Goal: Task Accomplishment & Management: Manage account settings

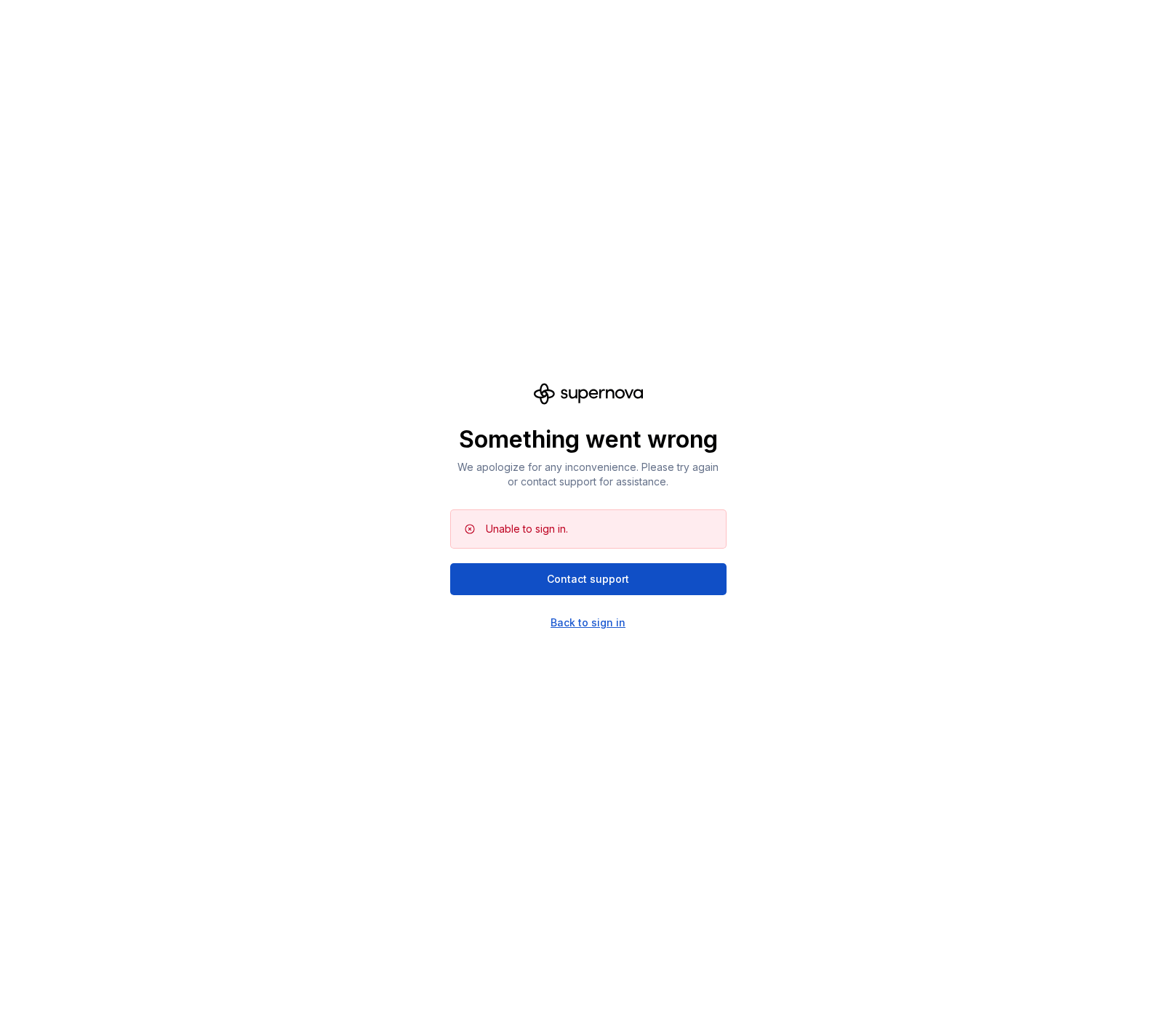
scroll to position [919, 0]
click at [601, 624] on div "Back to sign in" at bounding box center [587, 623] width 75 height 14
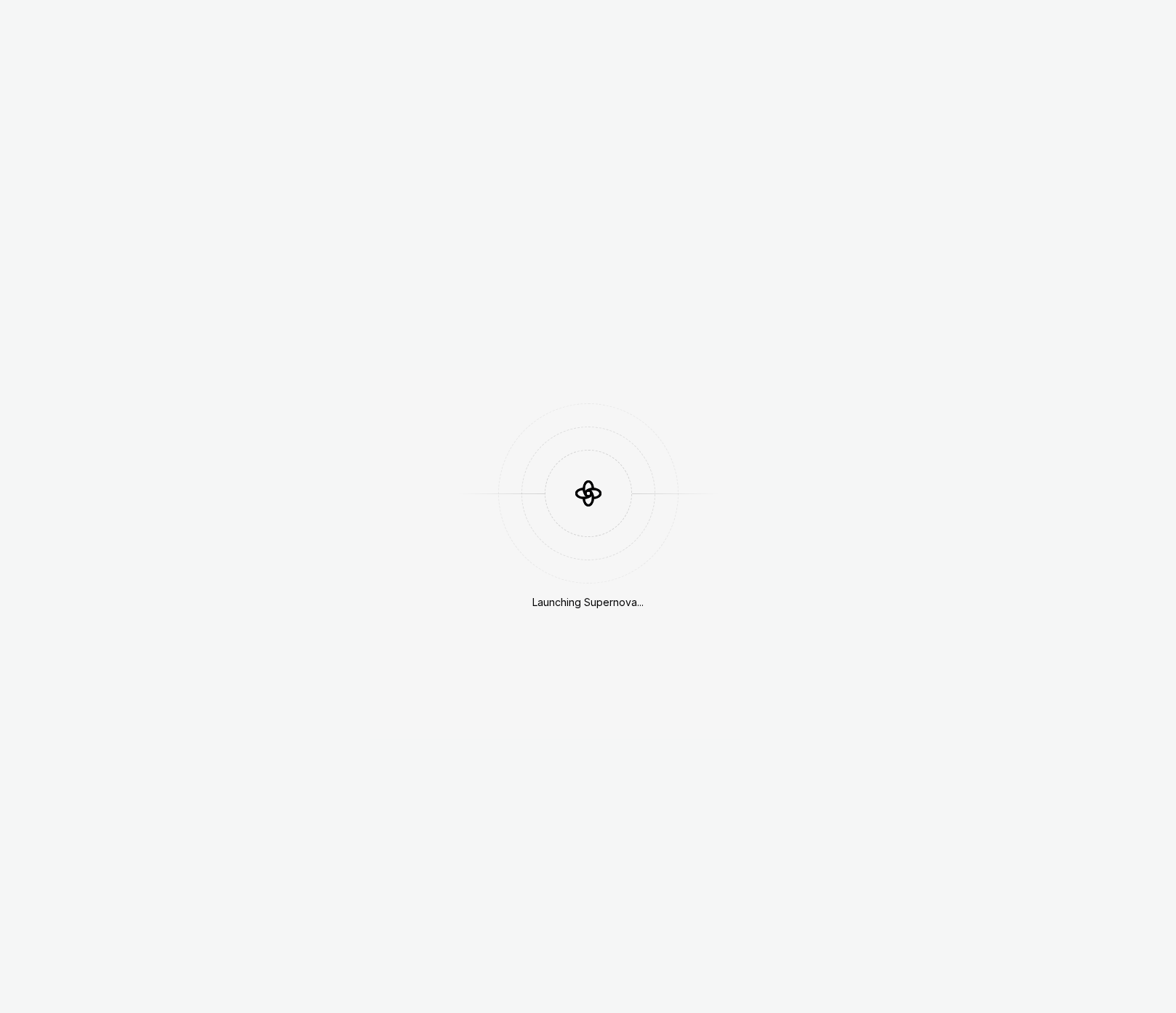
scroll to position [919, 0]
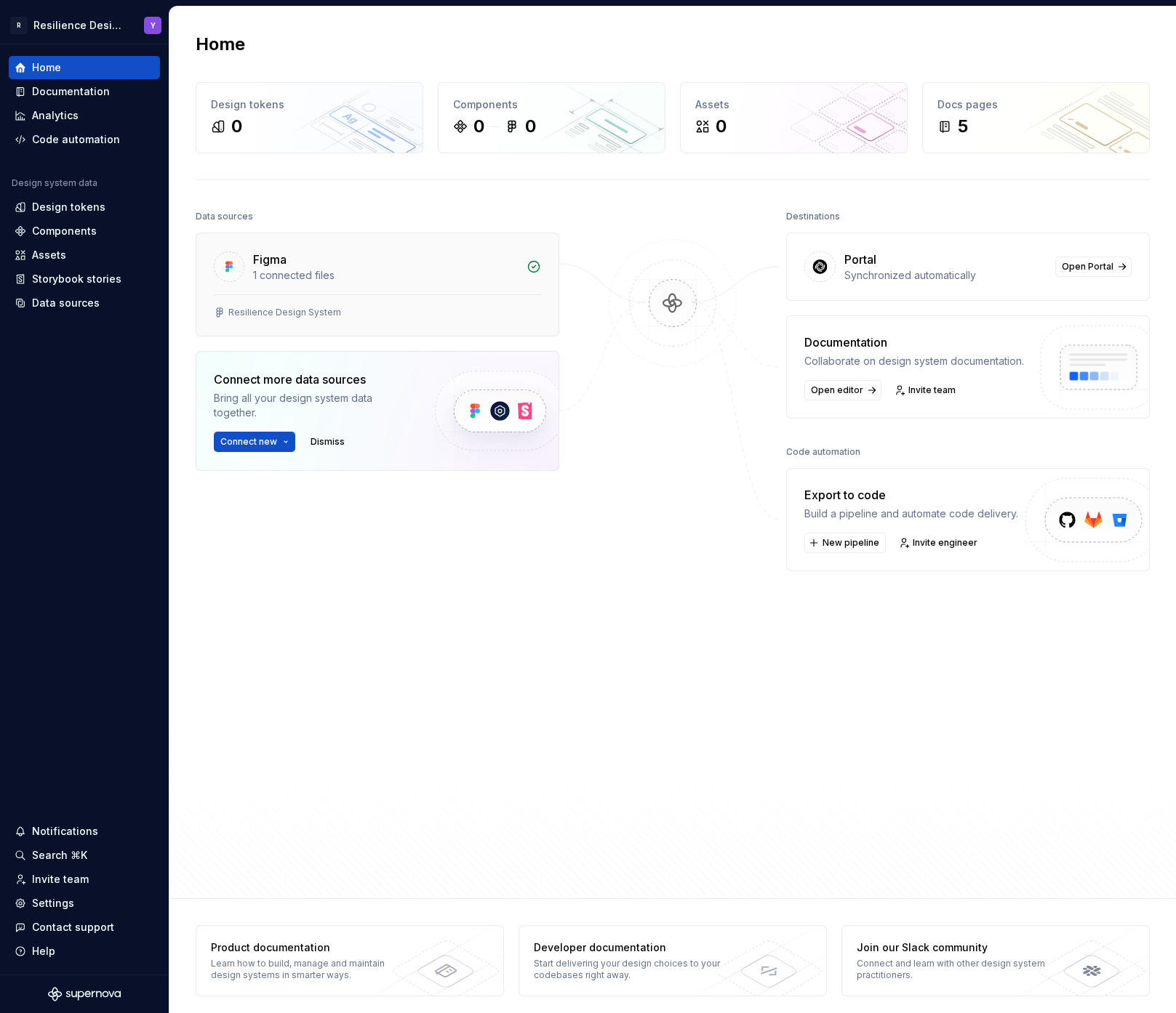
click at [273, 255] on div "Figma" at bounding box center [269, 259] width 33 height 17
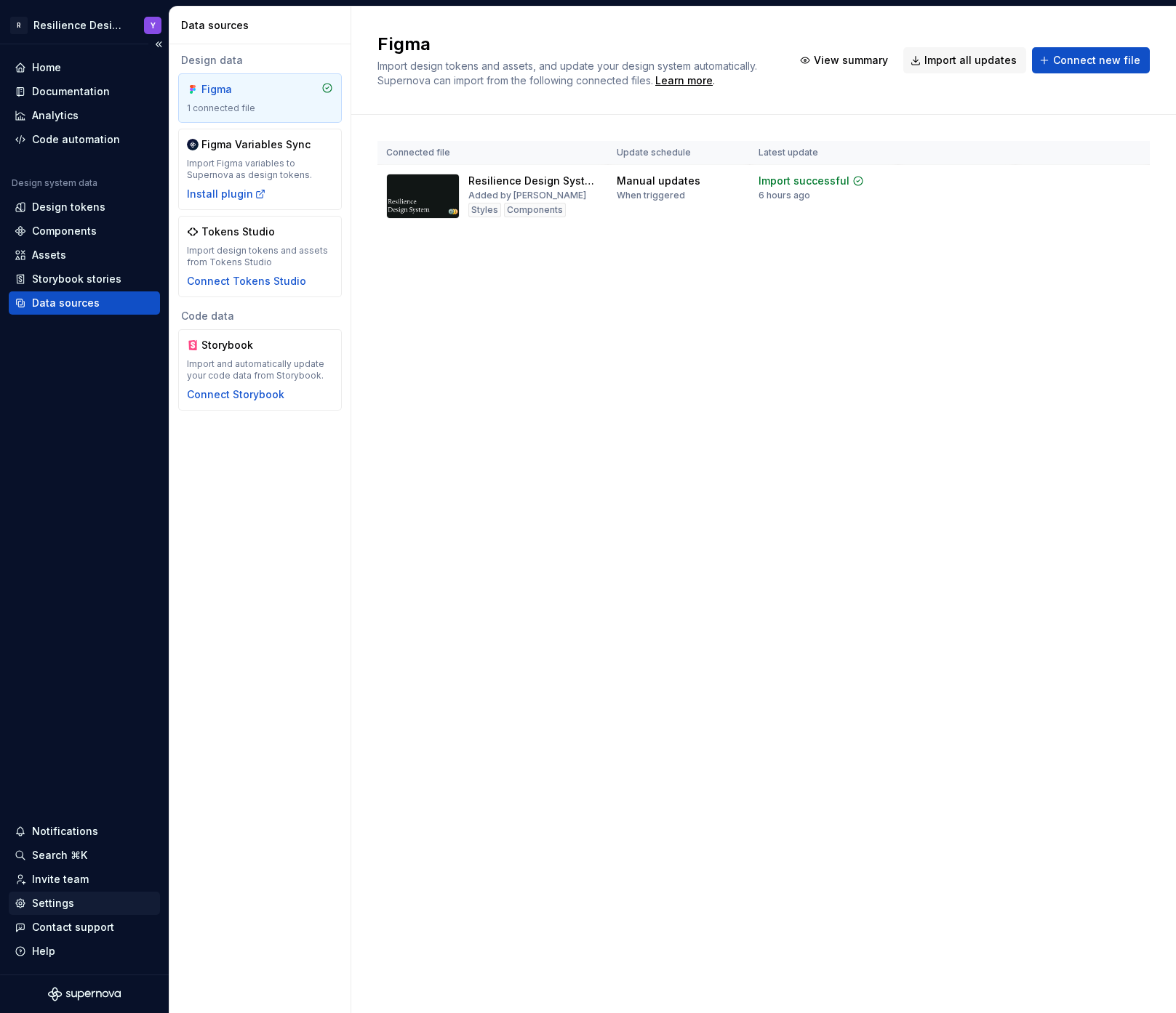
click at [112, 901] on div "Settings" at bounding box center [84, 903] width 140 height 14
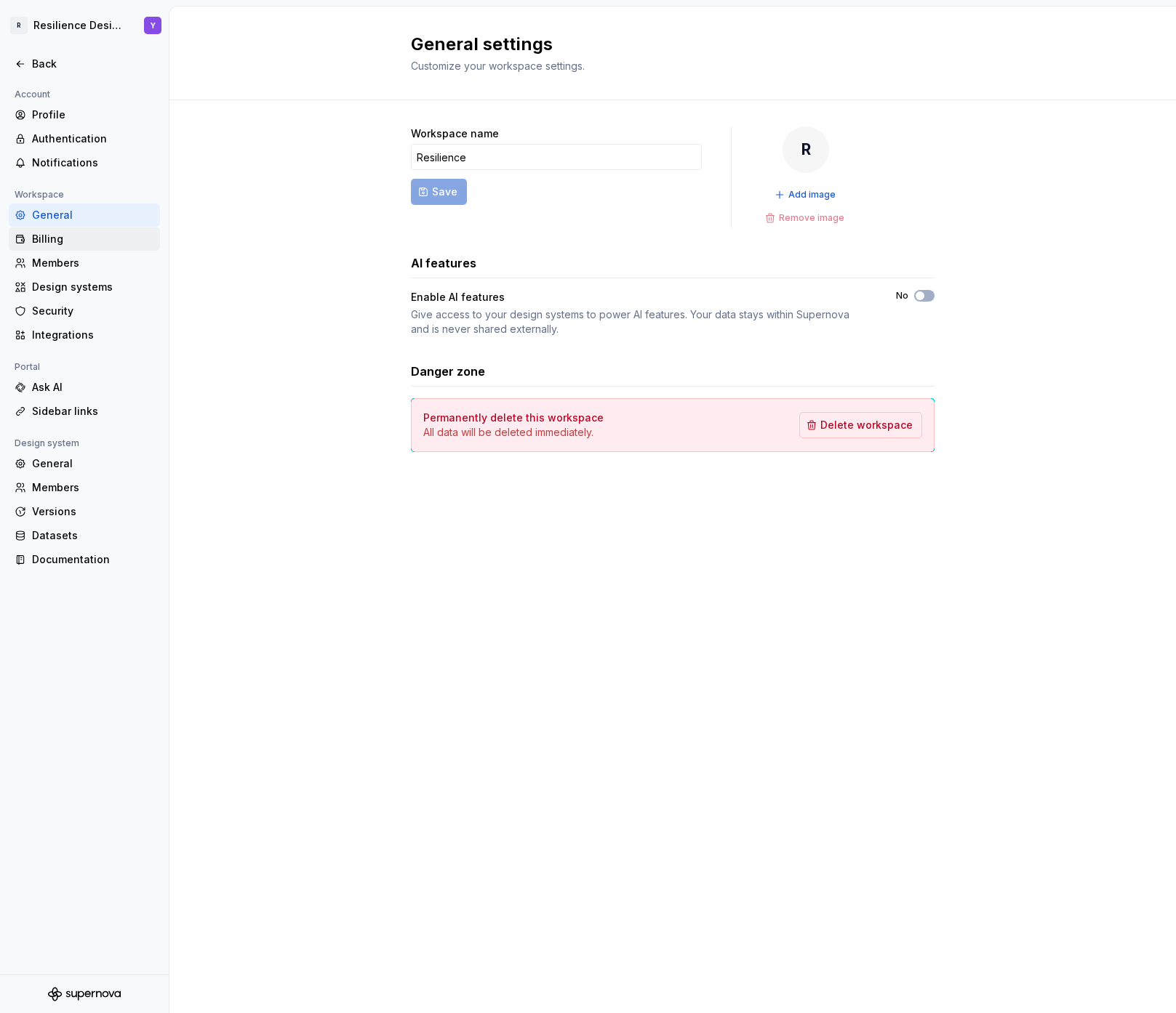
click at [106, 243] on div "Billing" at bounding box center [93, 238] width 122 height 14
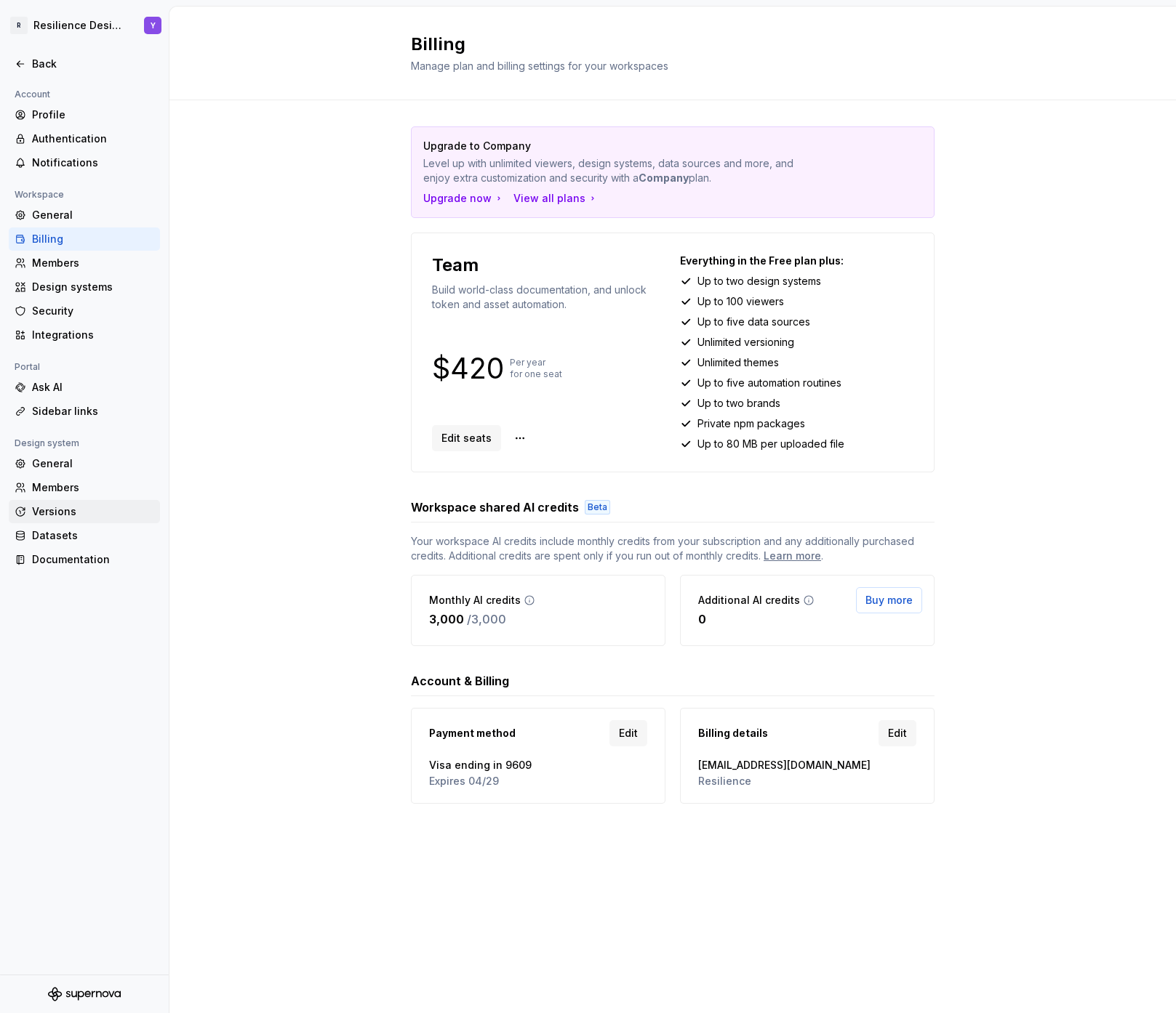
click at [72, 510] on div "Versions" at bounding box center [93, 511] width 122 height 14
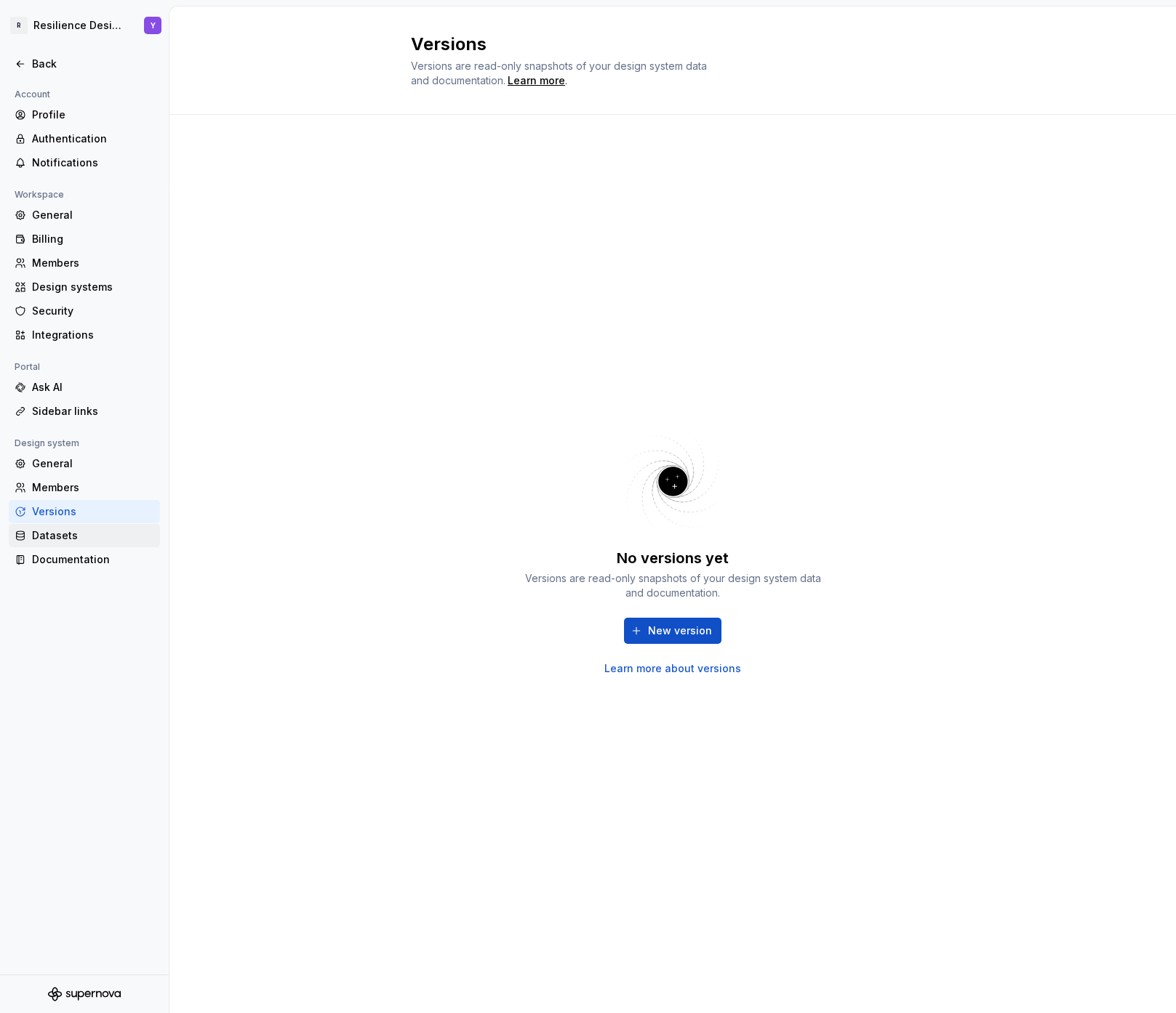
click at [65, 535] on div "Datasets" at bounding box center [93, 535] width 122 height 14
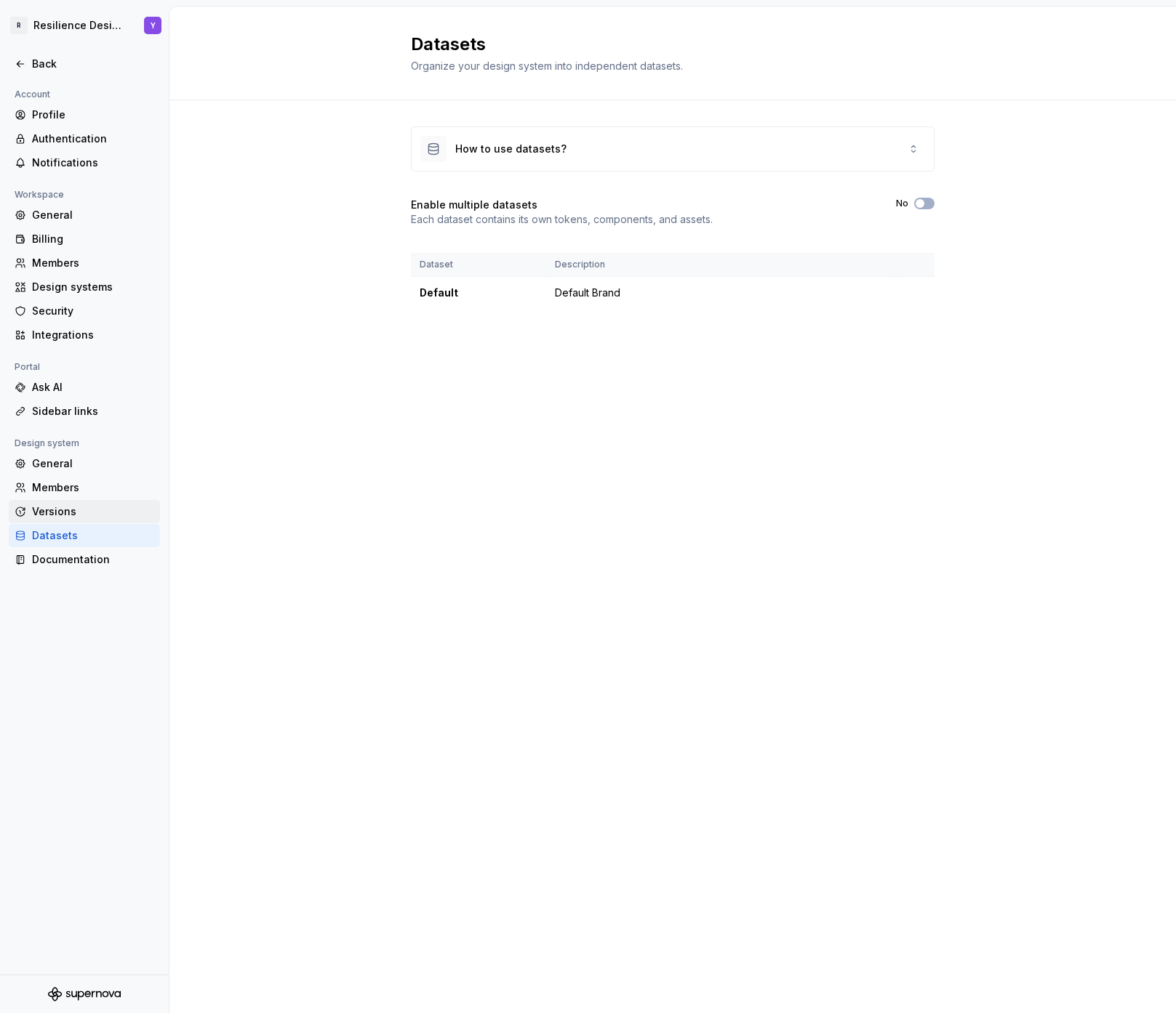
click at [121, 515] on div "Versions" at bounding box center [93, 511] width 122 height 14
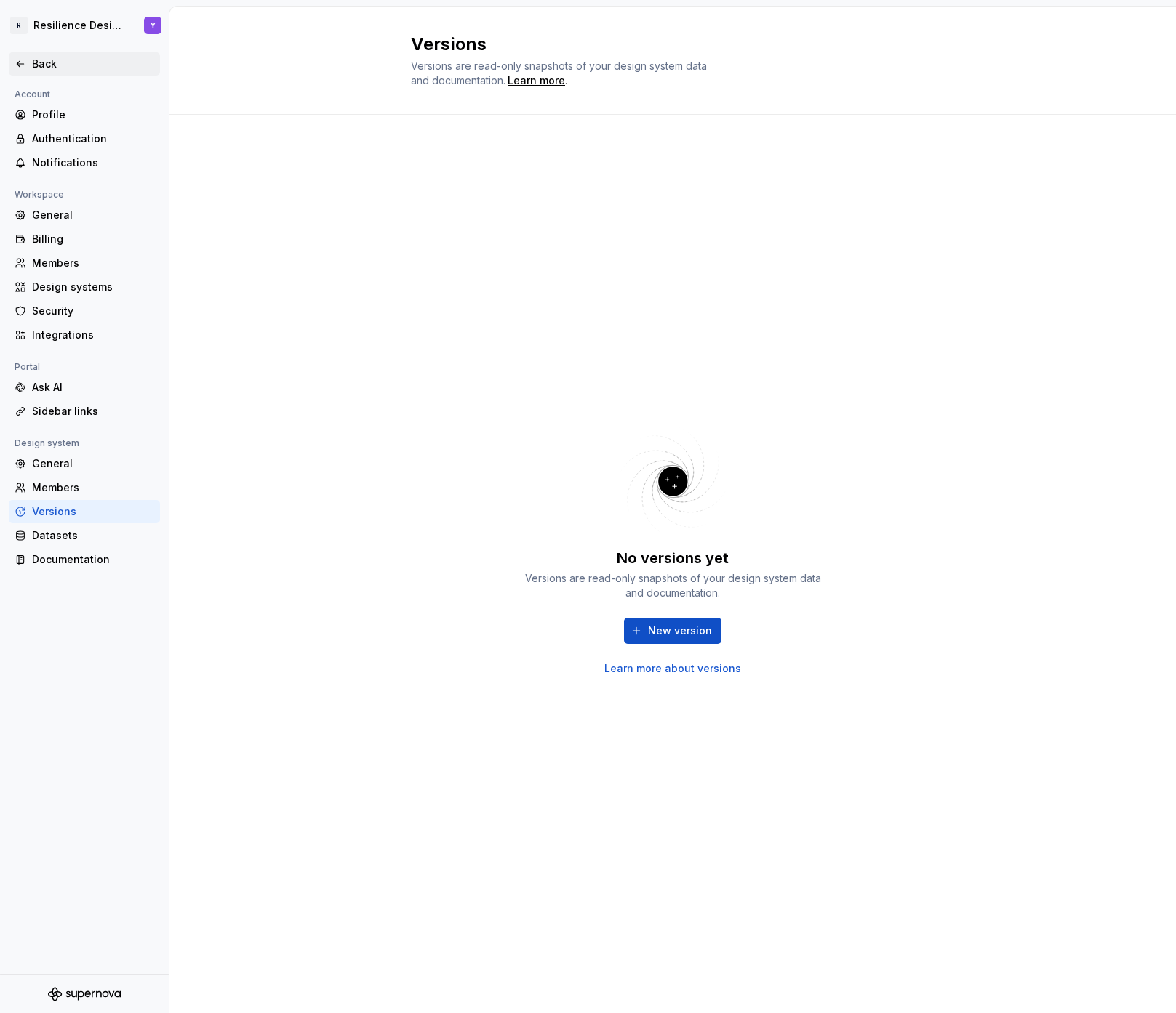
click at [65, 57] on div "Back" at bounding box center [93, 63] width 122 height 14
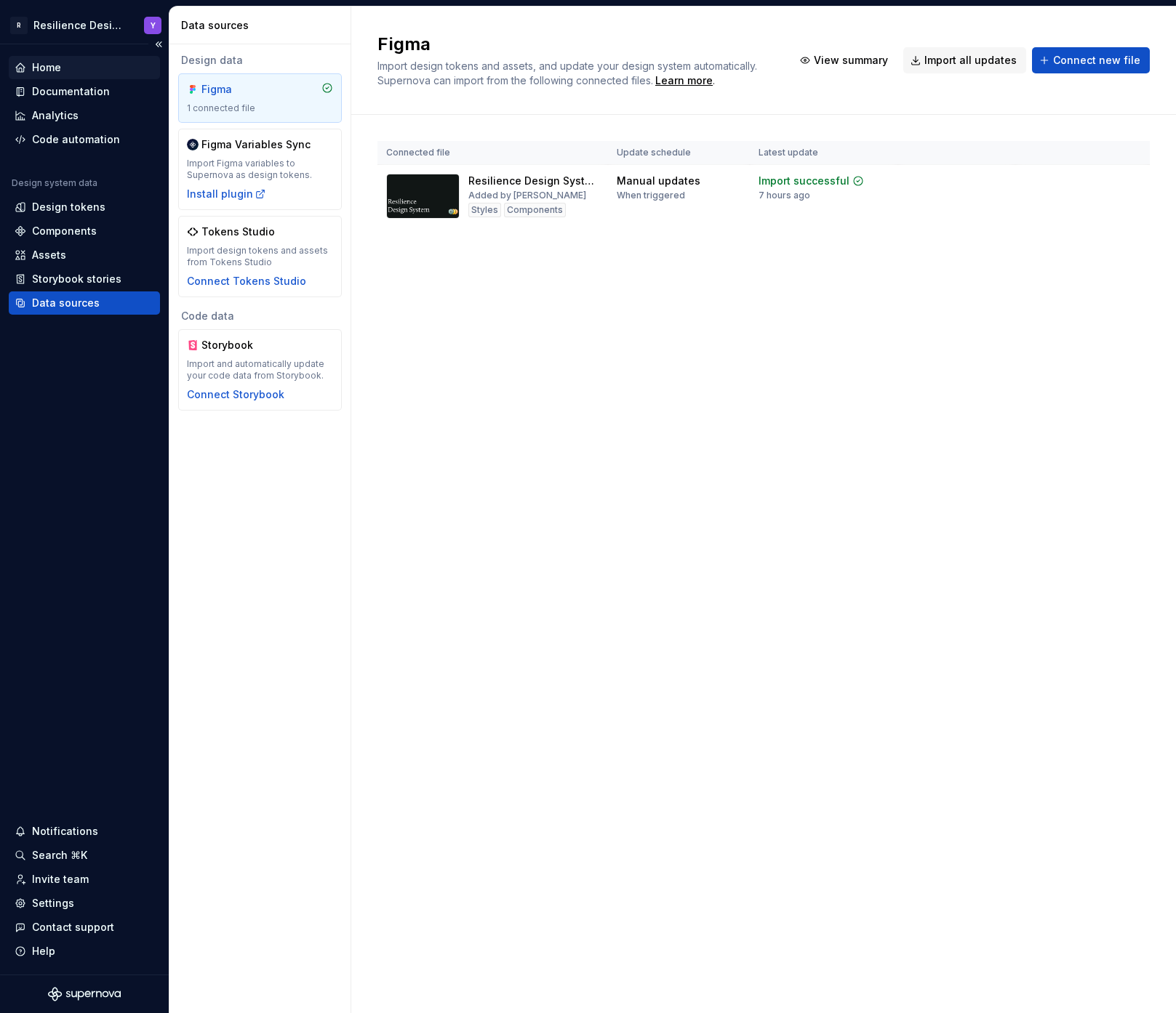
click at [112, 78] on div "Home" at bounding box center [84, 67] width 151 height 24
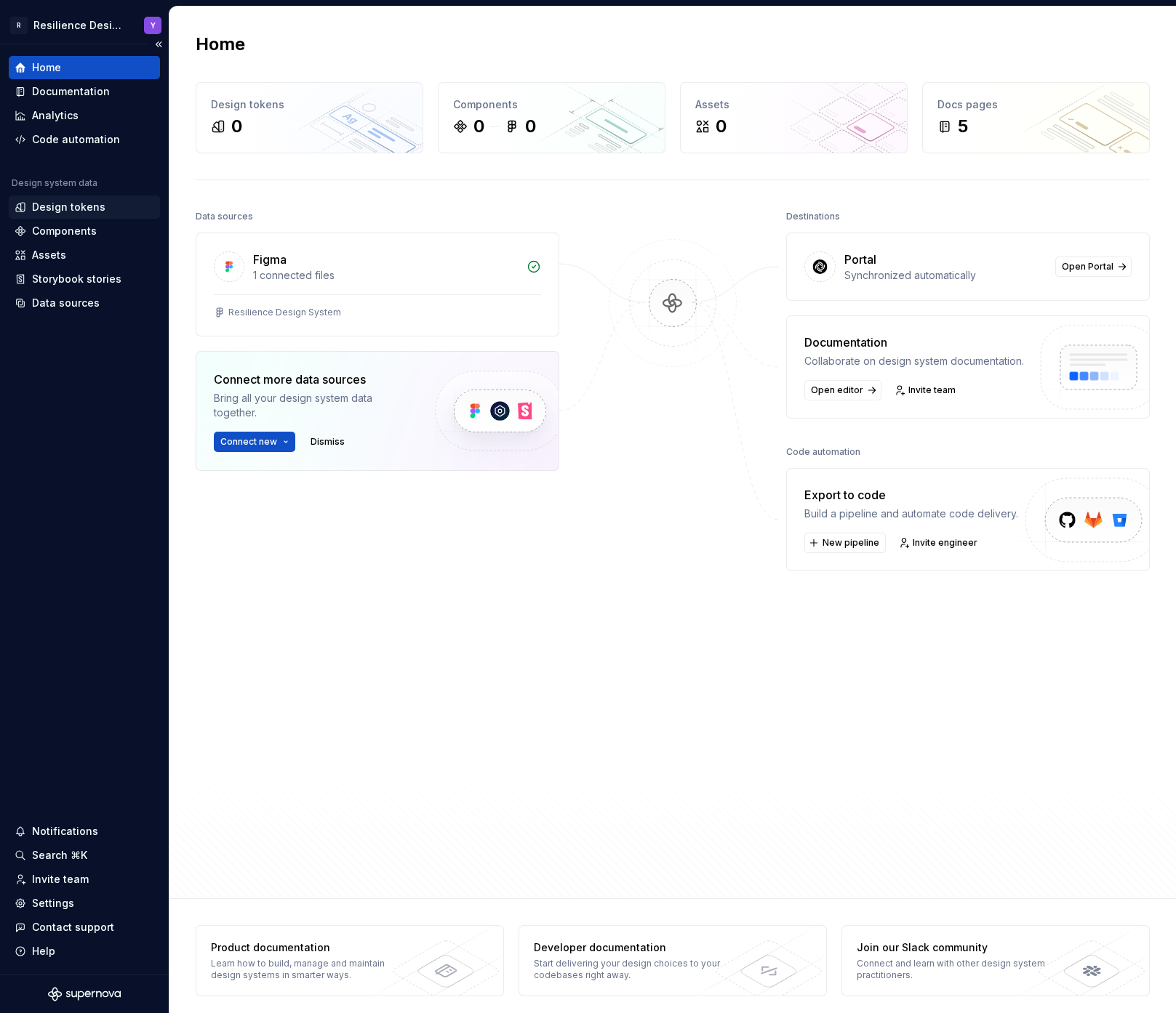
click at [57, 213] on div "Design tokens" at bounding box center [69, 207] width 74 height 14
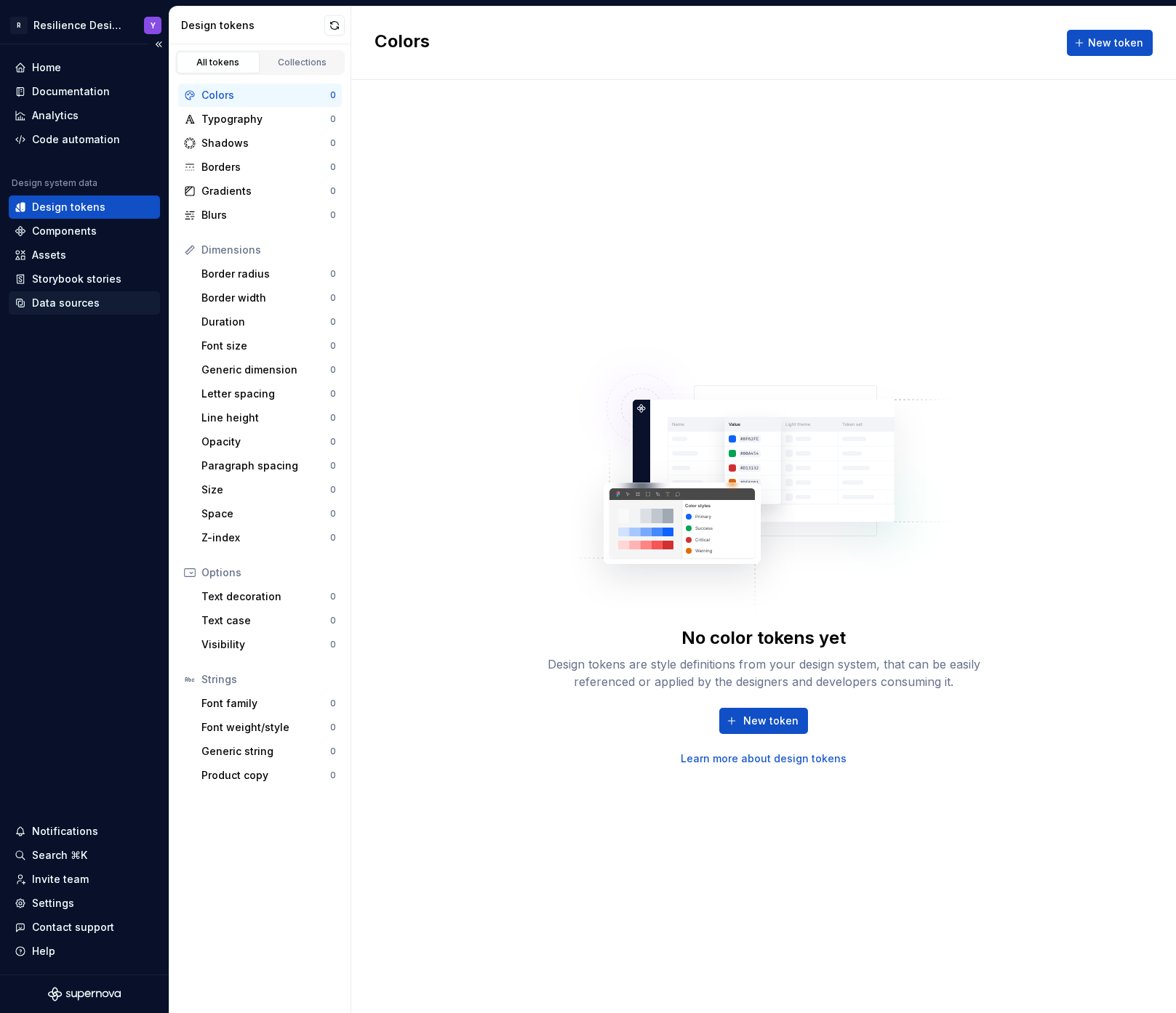
click at [74, 296] on div "Data sources" at bounding box center [66, 302] width 68 height 14
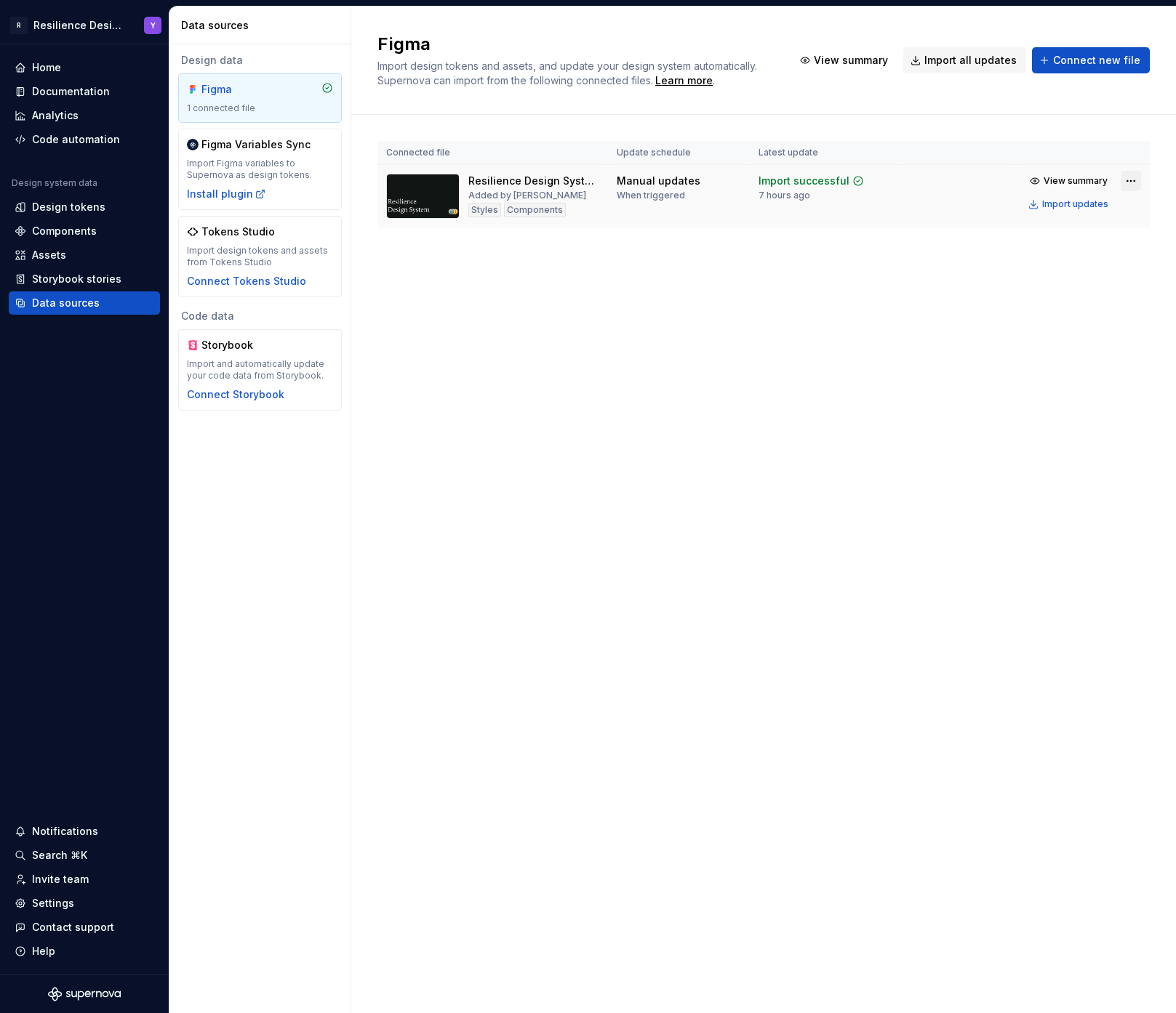
click at [1127, 184] on html "R Resilience Design System Y Home Documentation Analytics Code automation Desig…" at bounding box center [588, 506] width 1176 height 1013
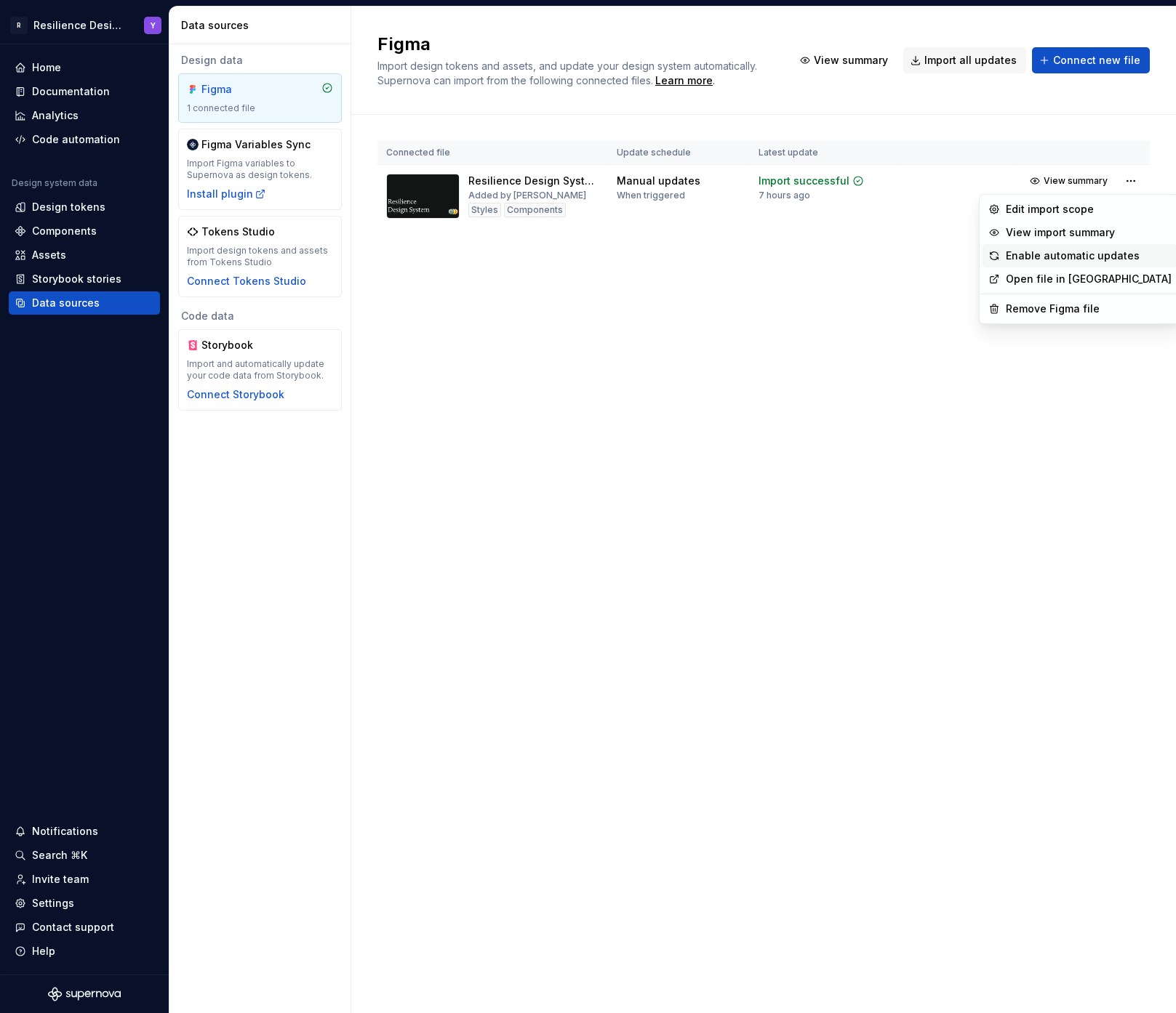
click at [1037, 260] on div "Enable automatic updates" at bounding box center [1088, 255] width 165 height 14
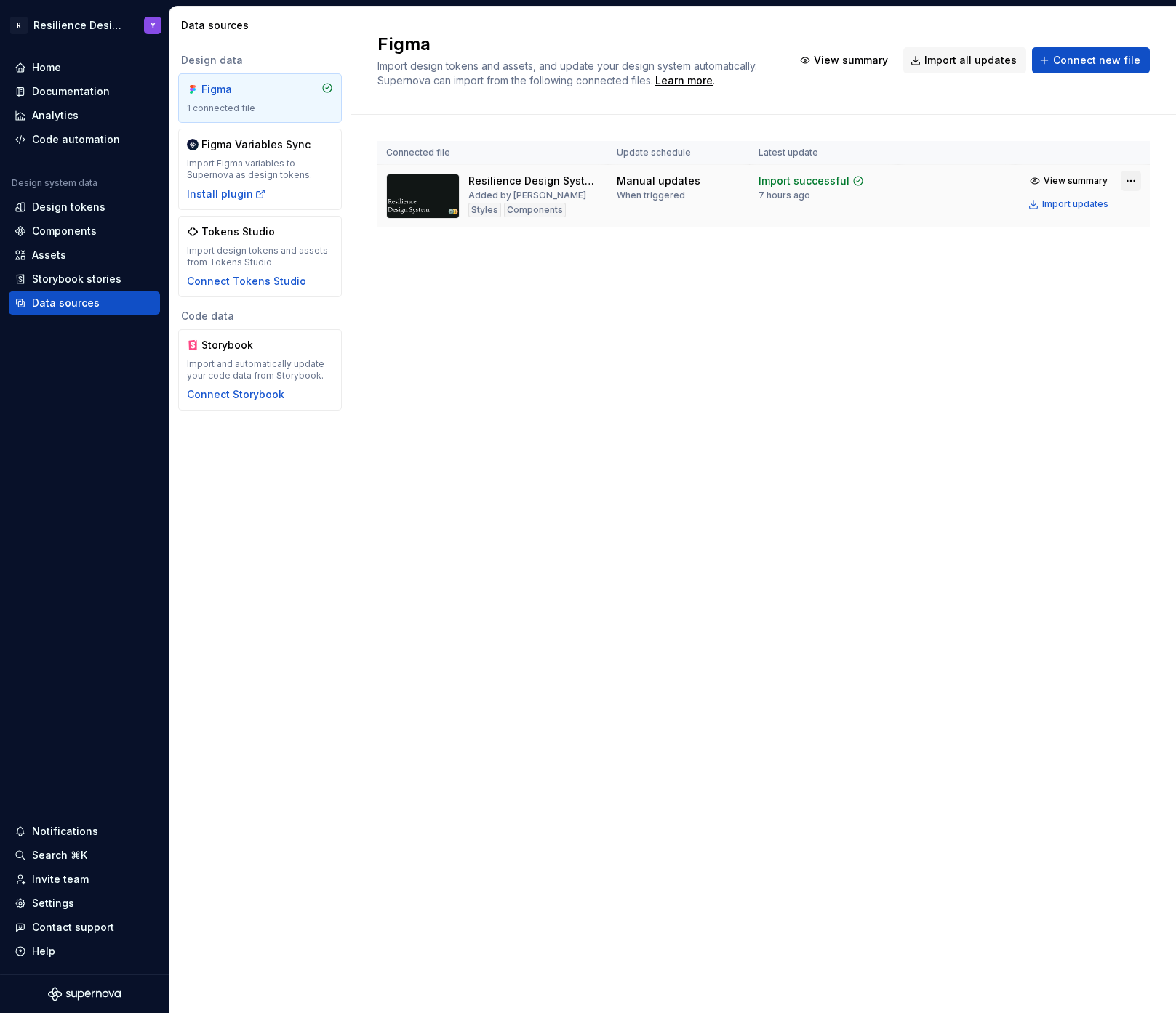
click at [1134, 189] on html "R Resilience Design System Y Home Documentation Analytics Code automation Desig…" at bounding box center [588, 506] width 1176 height 1013
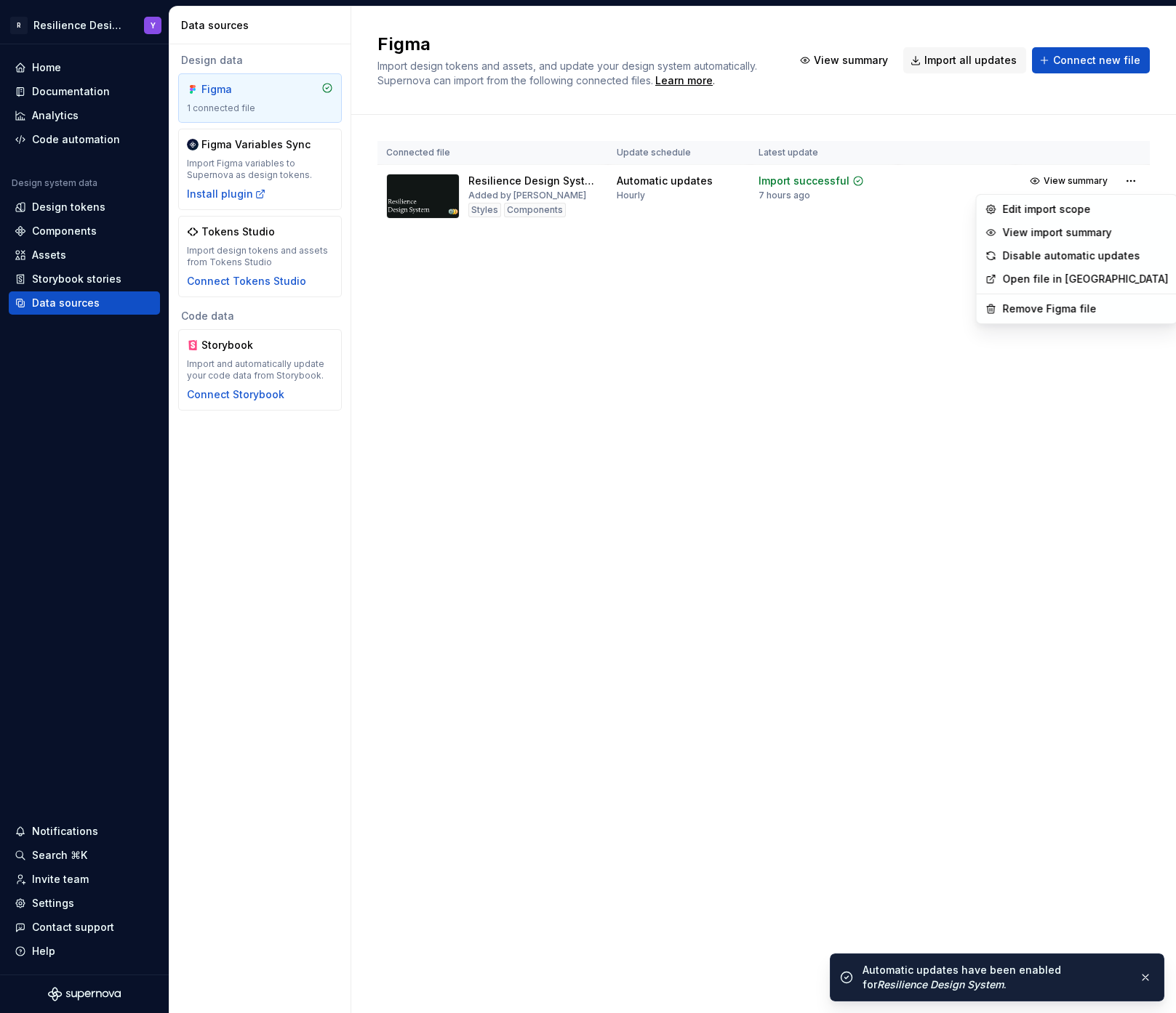
click at [753, 324] on html "R Resilience Design System Y Home Documentation Analytics Code automation Desig…" at bounding box center [588, 506] width 1176 height 1013
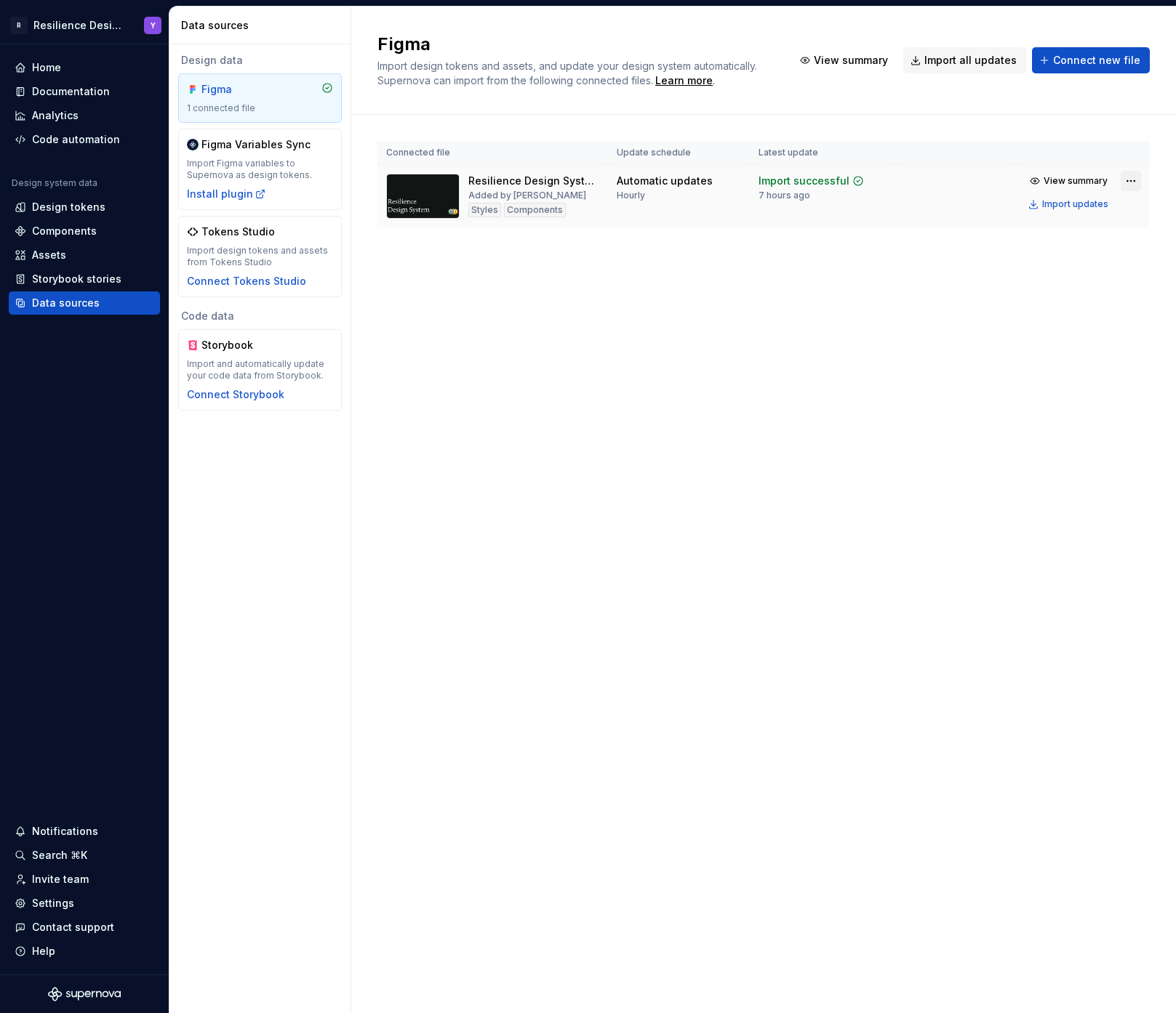
click at [1131, 179] on html "R Resilience Design System Y Home Documentation Analytics Code automation Desig…" at bounding box center [588, 506] width 1176 height 1013
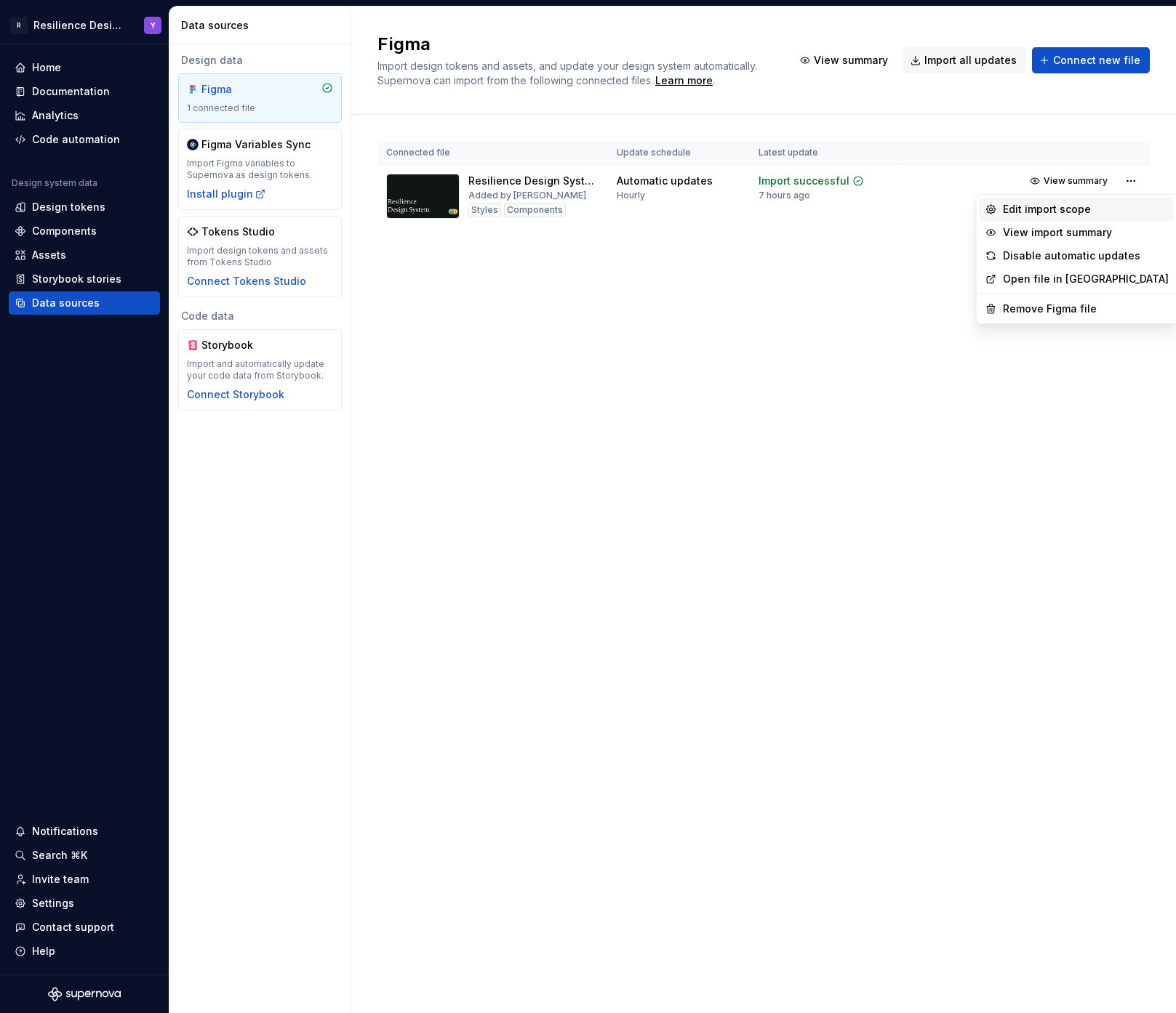
click at [1029, 210] on div "Edit import scope" at bounding box center [1085, 209] width 165 height 14
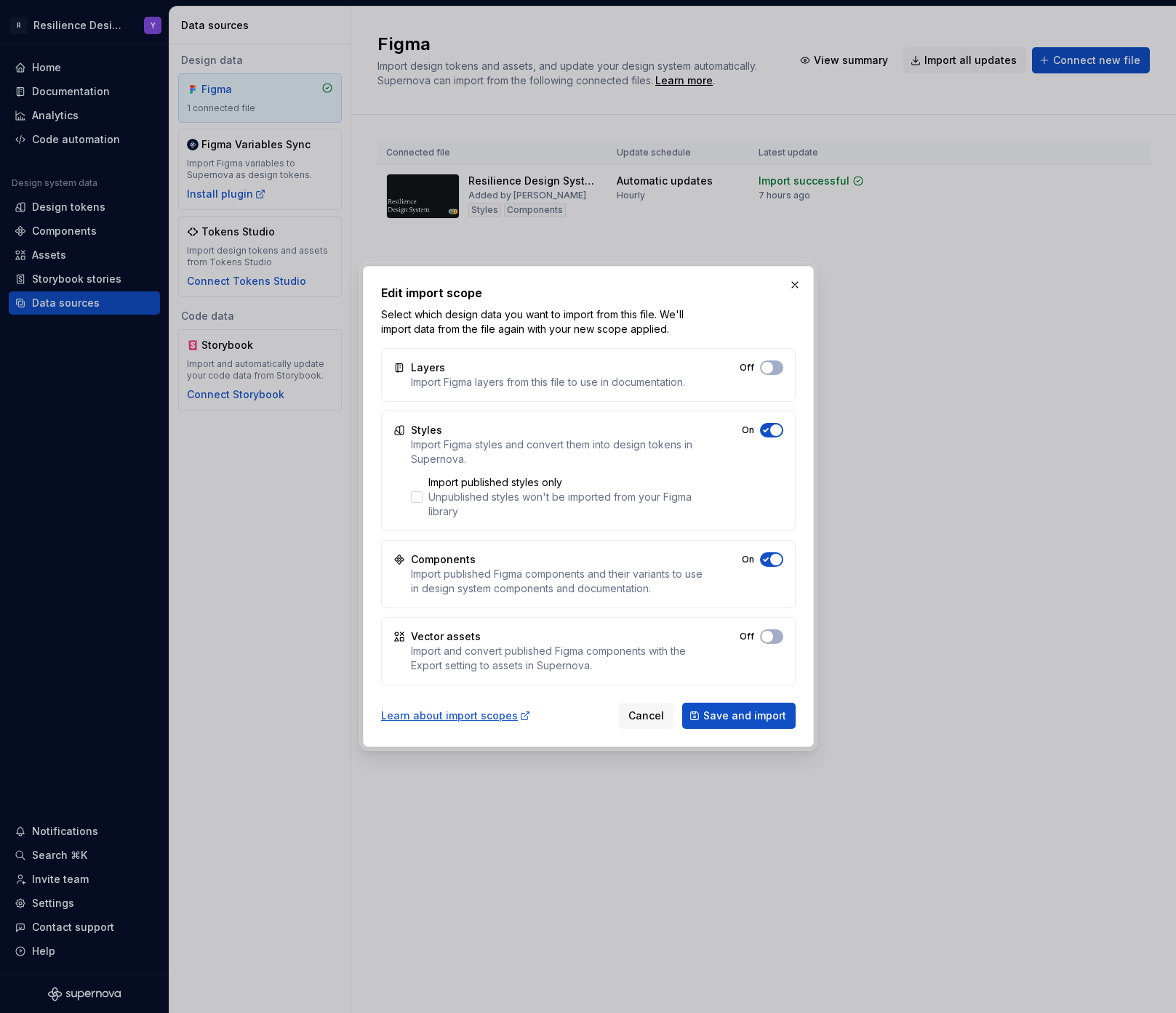
click at [766, 434] on icon "button" at bounding box center [766, 430] width 11 height 9
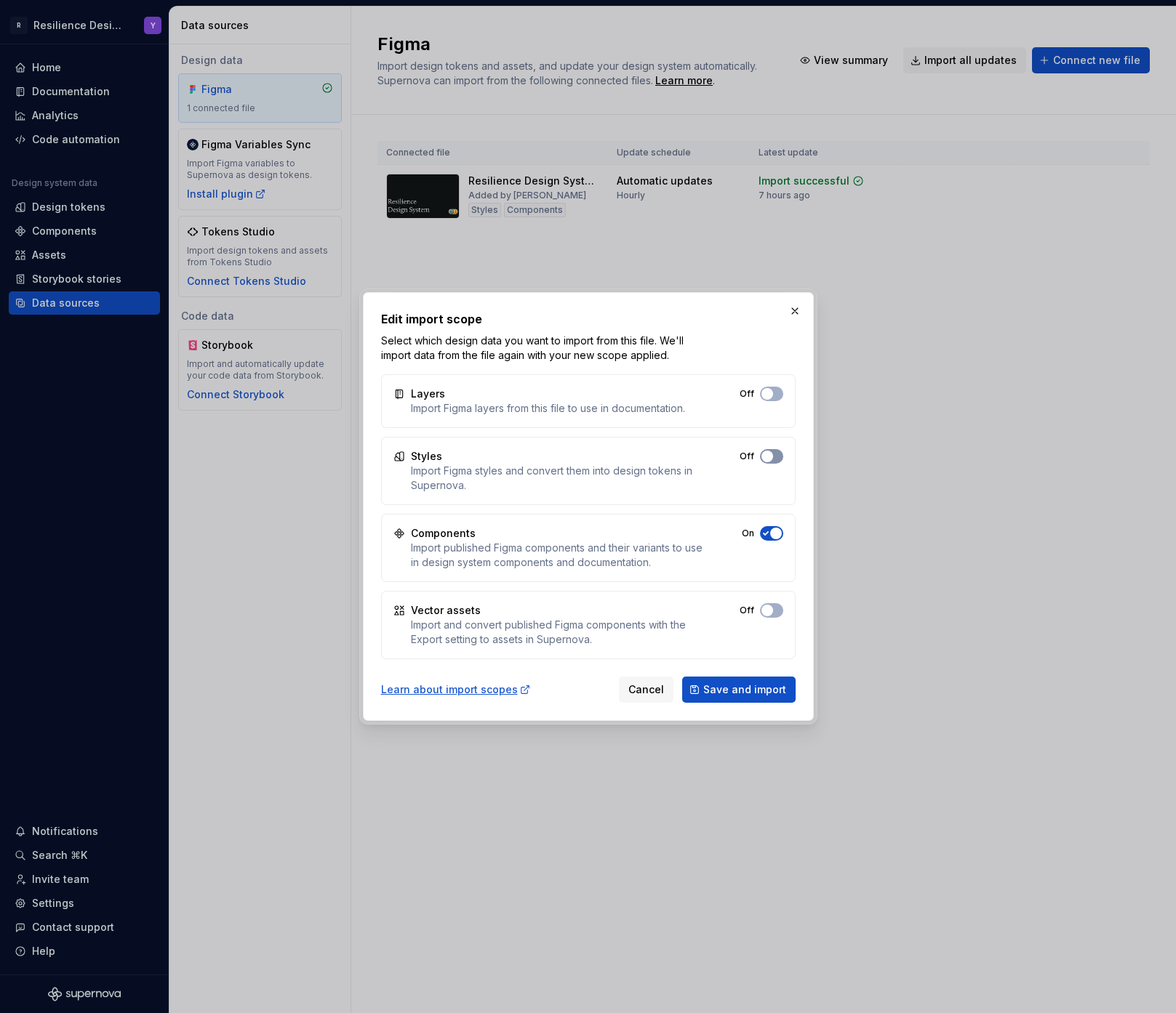
click at [766, 434] on div "Layers Import Figma layers from this file to use in documentation. Off Styles I…" at bounding box center [588, 517] width 415 height 285
click at [770, 462] on button "Off" at bounding box center [771, 455] width 24 height 14
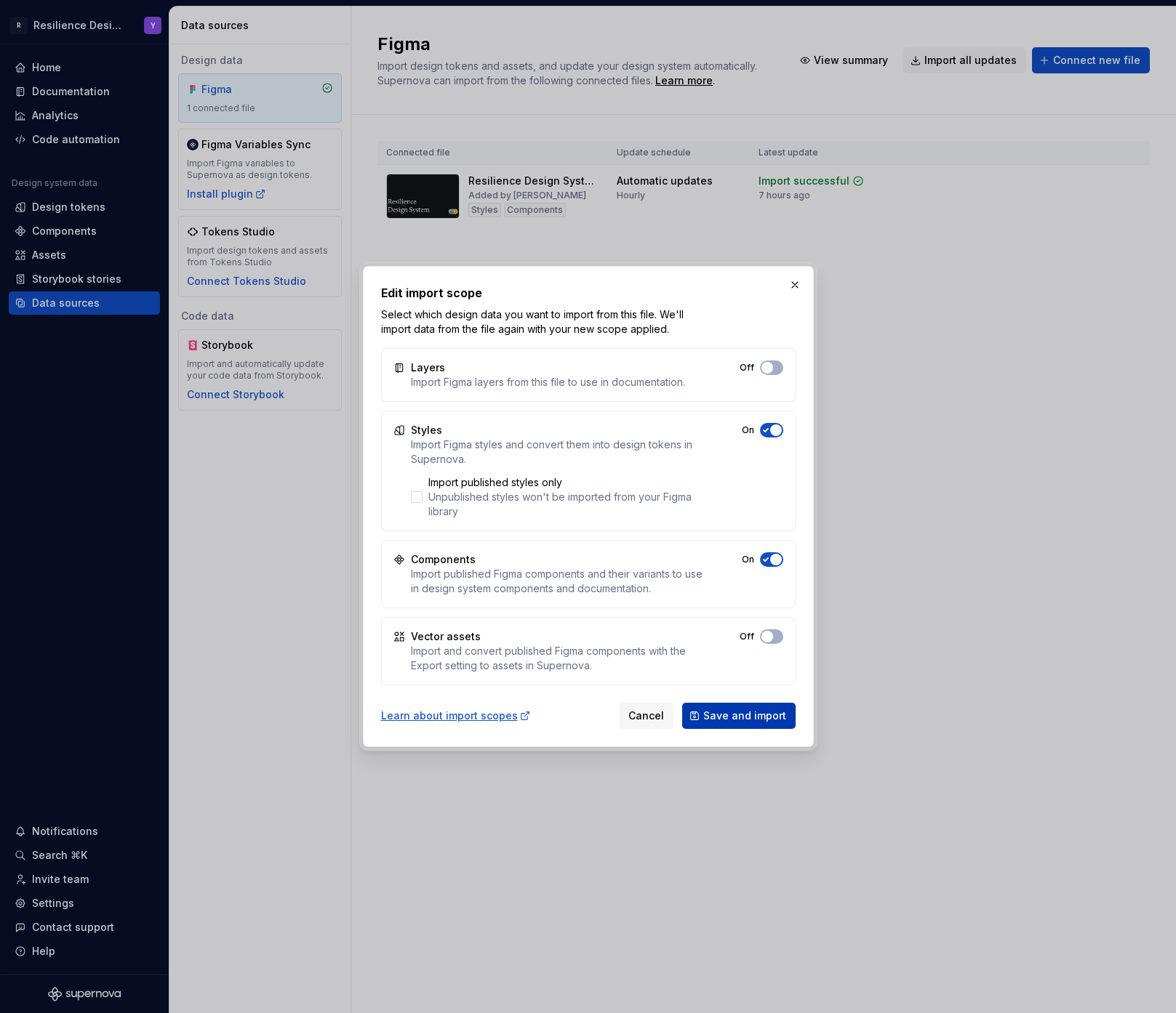
click at [766, 716] on span "Save and import" at bounding box center [745, 715] width 83 height 14
